Goal: Information Seeking & Learning: Learn about a topic

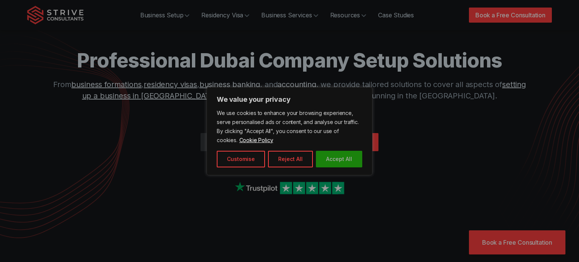
click at [340, 152] on button "Accept All" at bounding box center [339, 159] width 46 height 17
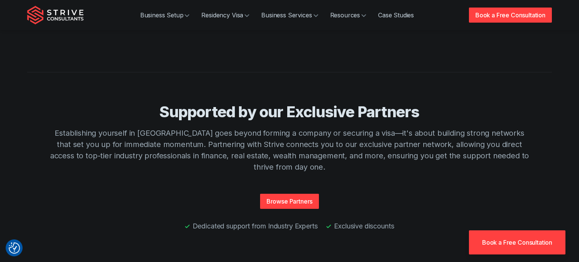
scroll to position [1240, 0]
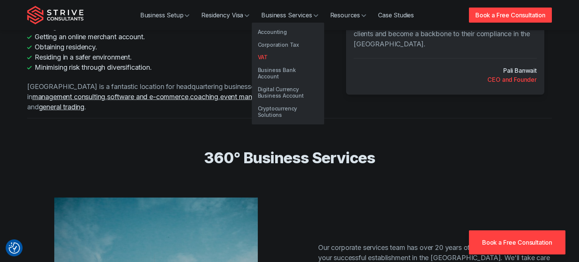
click at [277, 54] on link "VAT" at bounding box center [288, 57] width 72 height 13
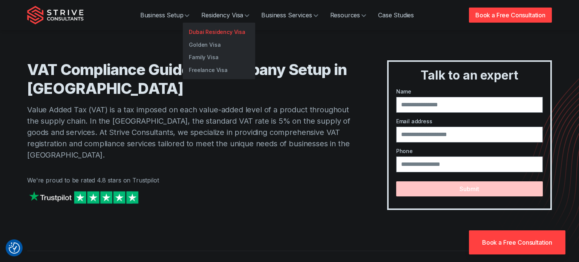
click at [226, 31] on link "Dubai Residency Visa" at bounding box center [219, 32] width 72 height 13
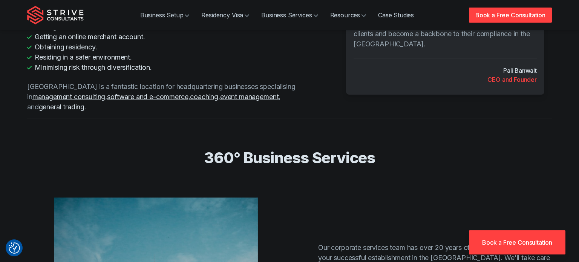
scroll to position [1240, 0]
